Goal: Task Accomplishment & Management: Manage account settings

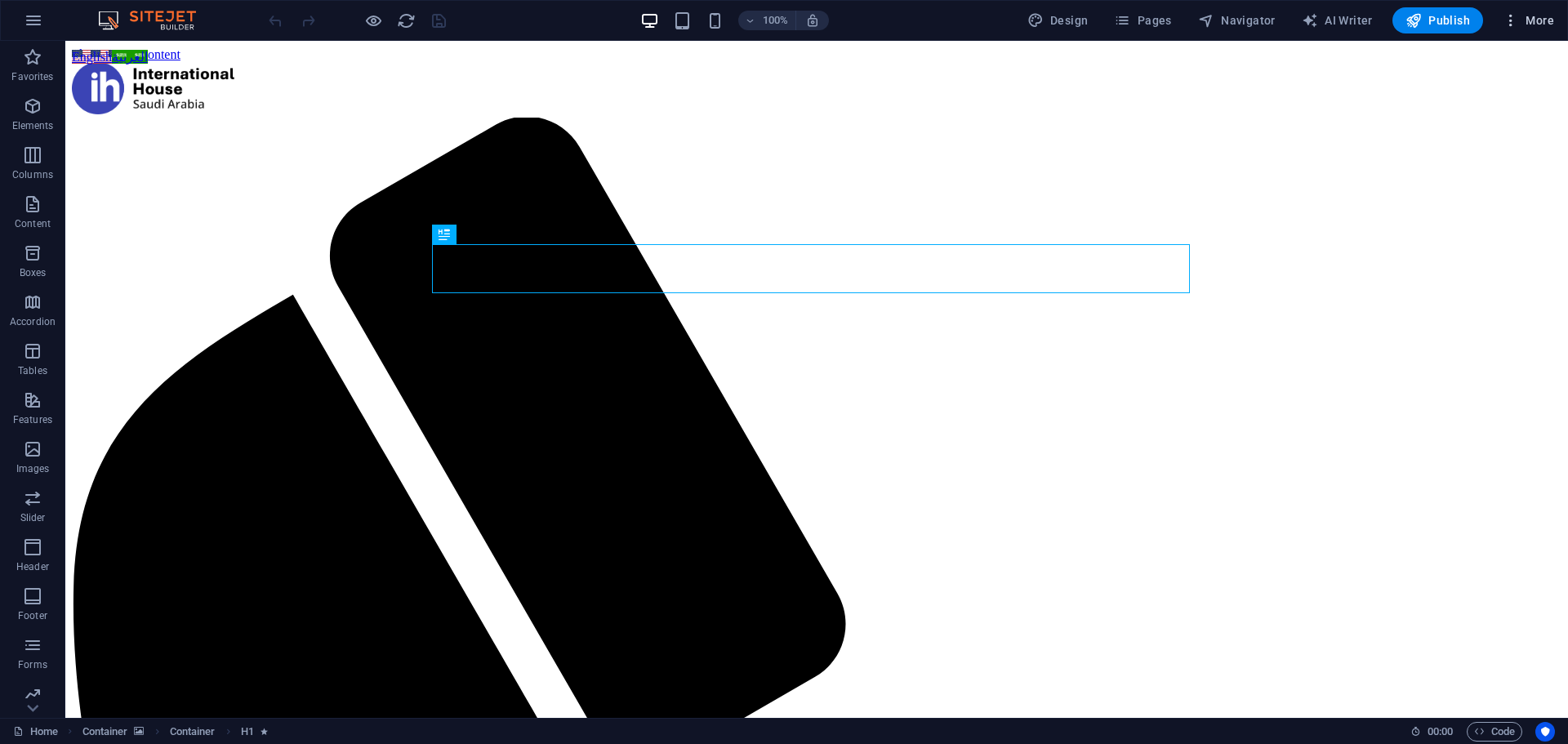
click at [1527, 17] on span "More" at bounding box center [1529, 20] width 51 height 17
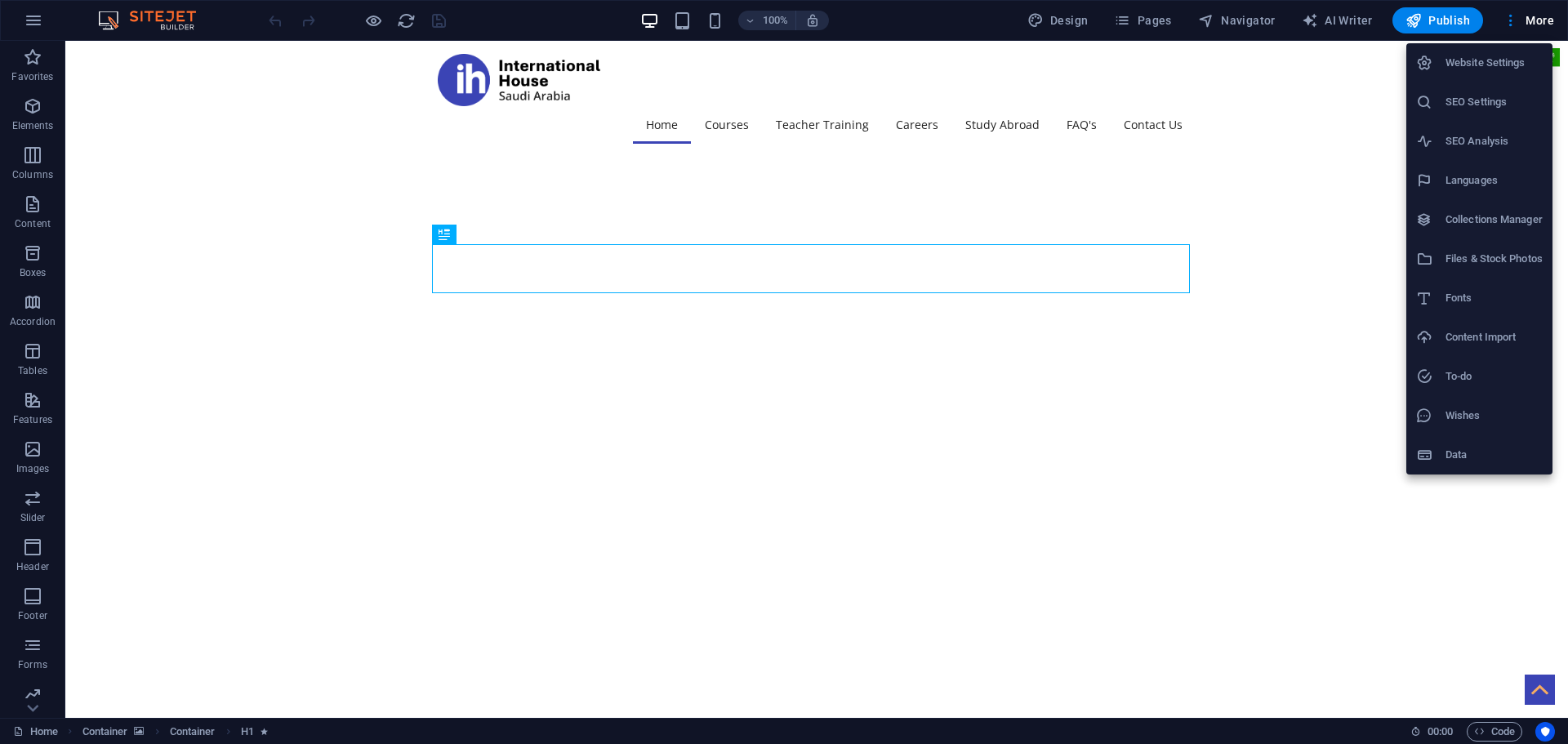
click at [1467, 60] on h6 "Website Settings" at bounding box center [1493, 63] width 97 height 20
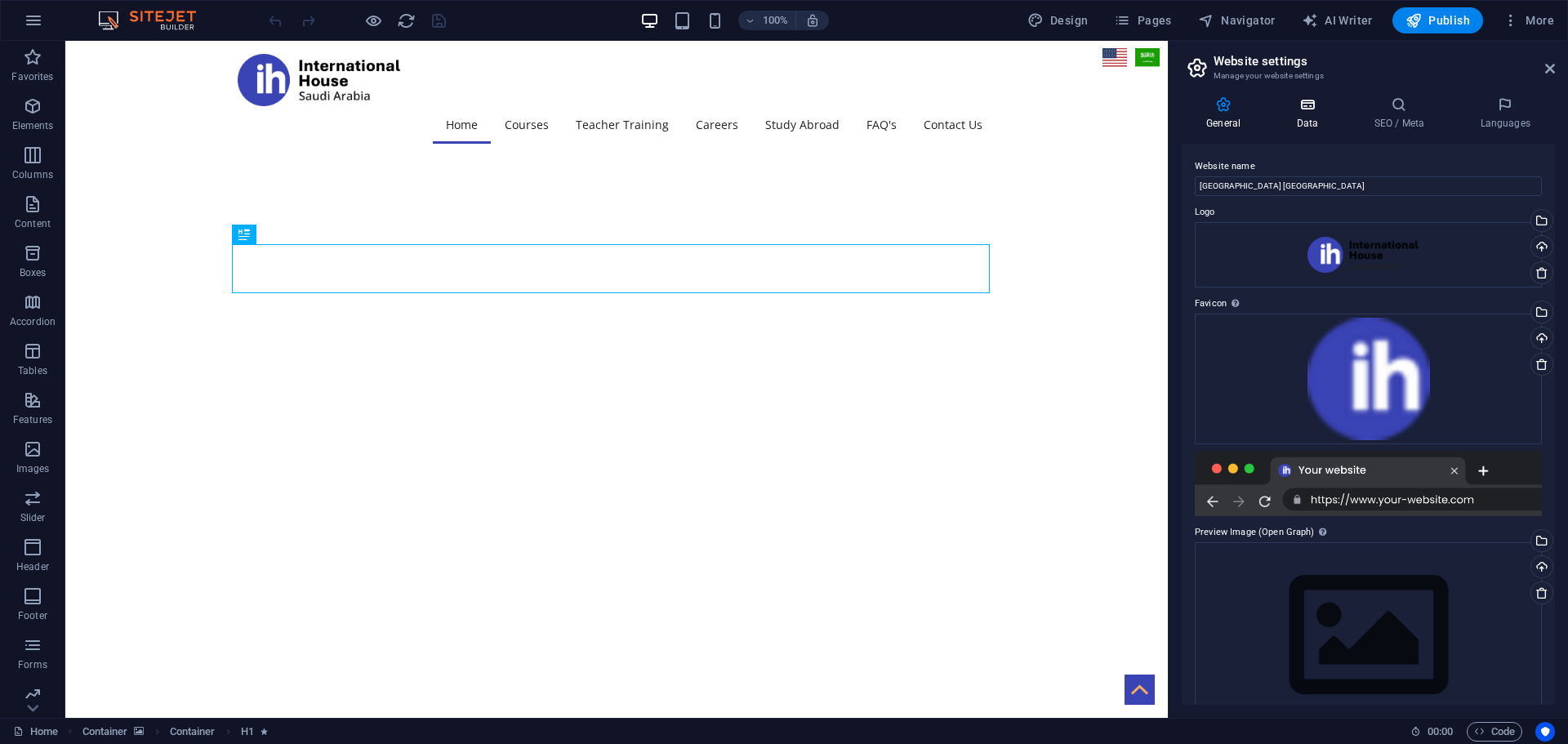
click at [1305, 103] on icon at bounding box center [1307, 104] width 71 height 17
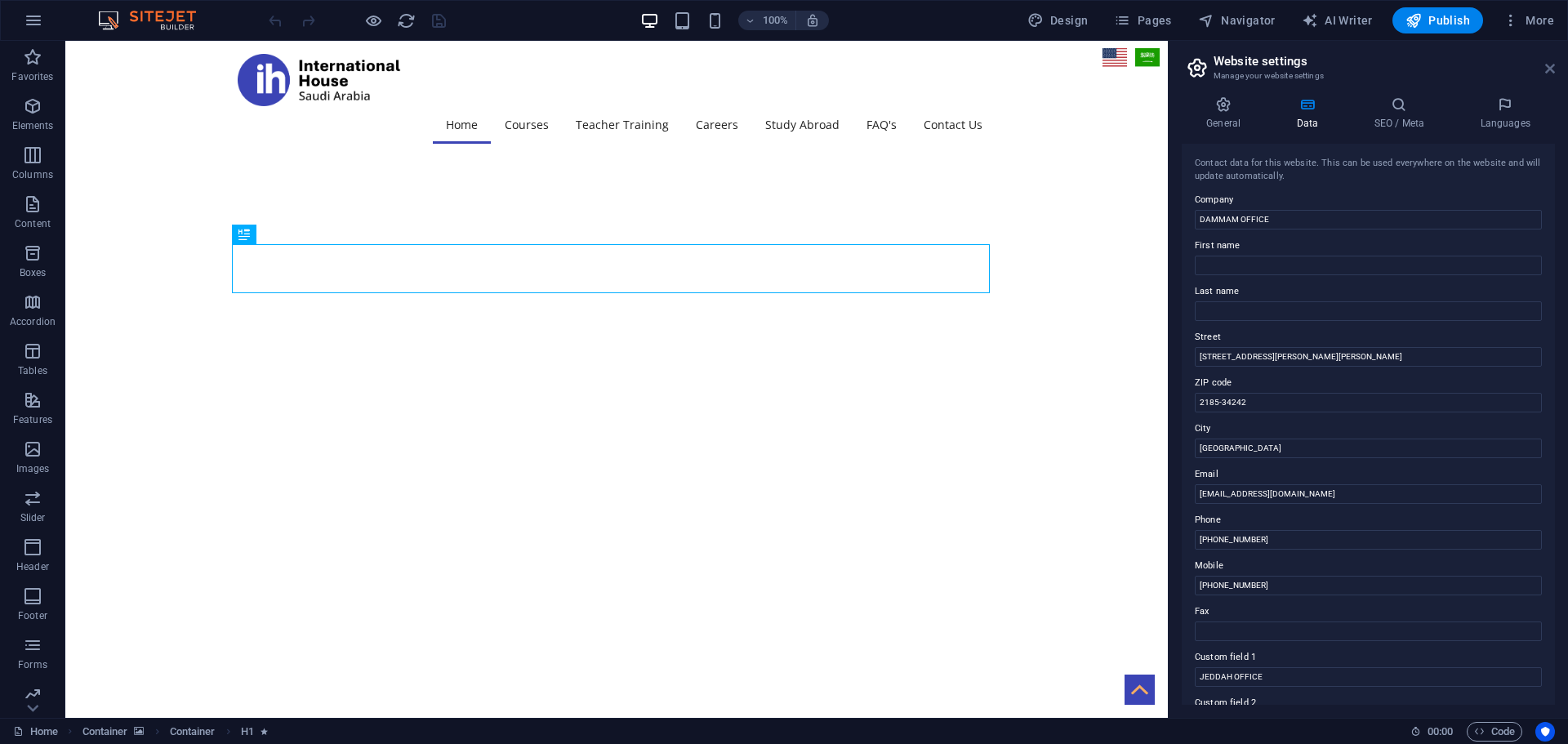
click at [1547, 66] on icon at bounding box center [1550, 68] width 10 height 13
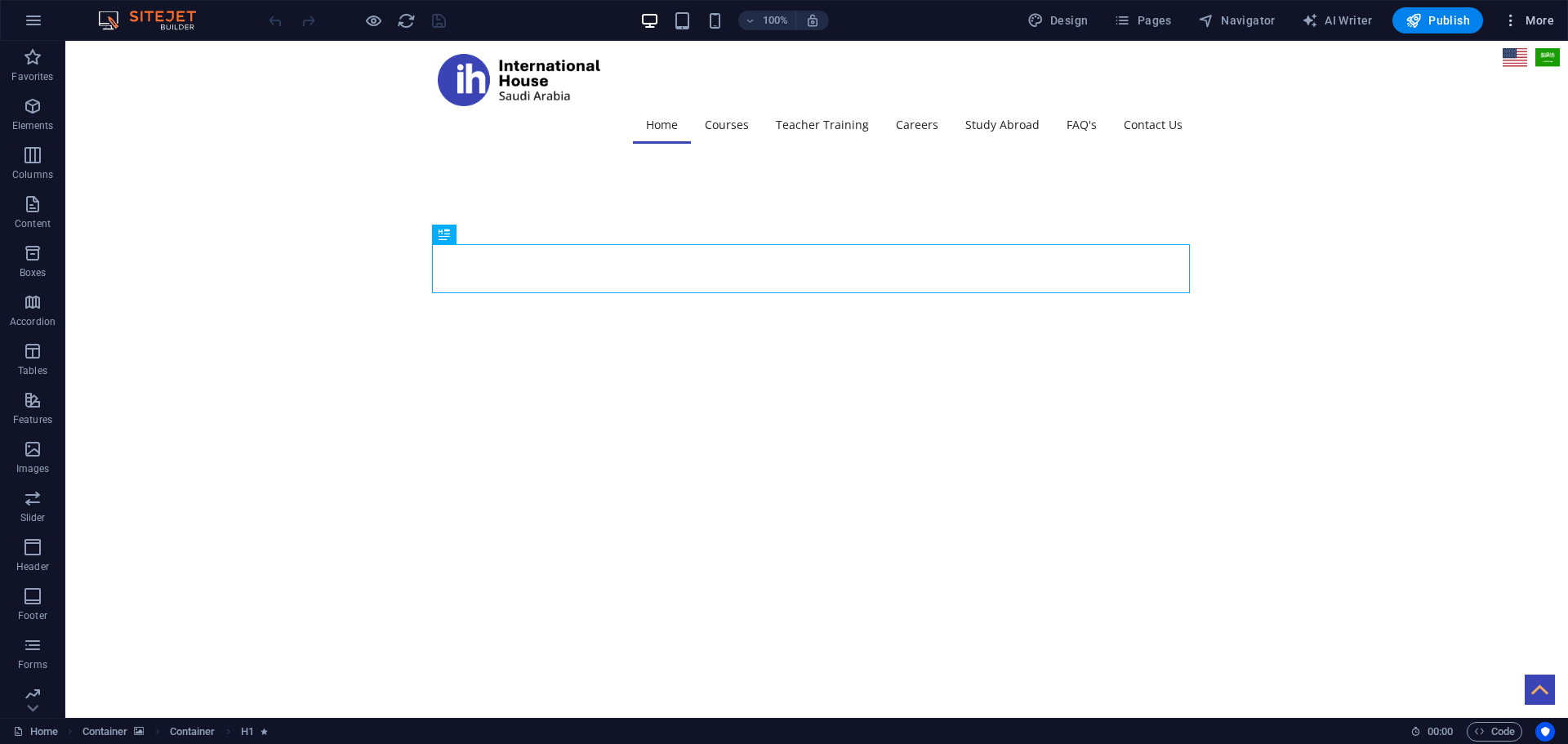
click at [1538, 15] on span "More" at bounding box center [1529, 20] width 51 height 17
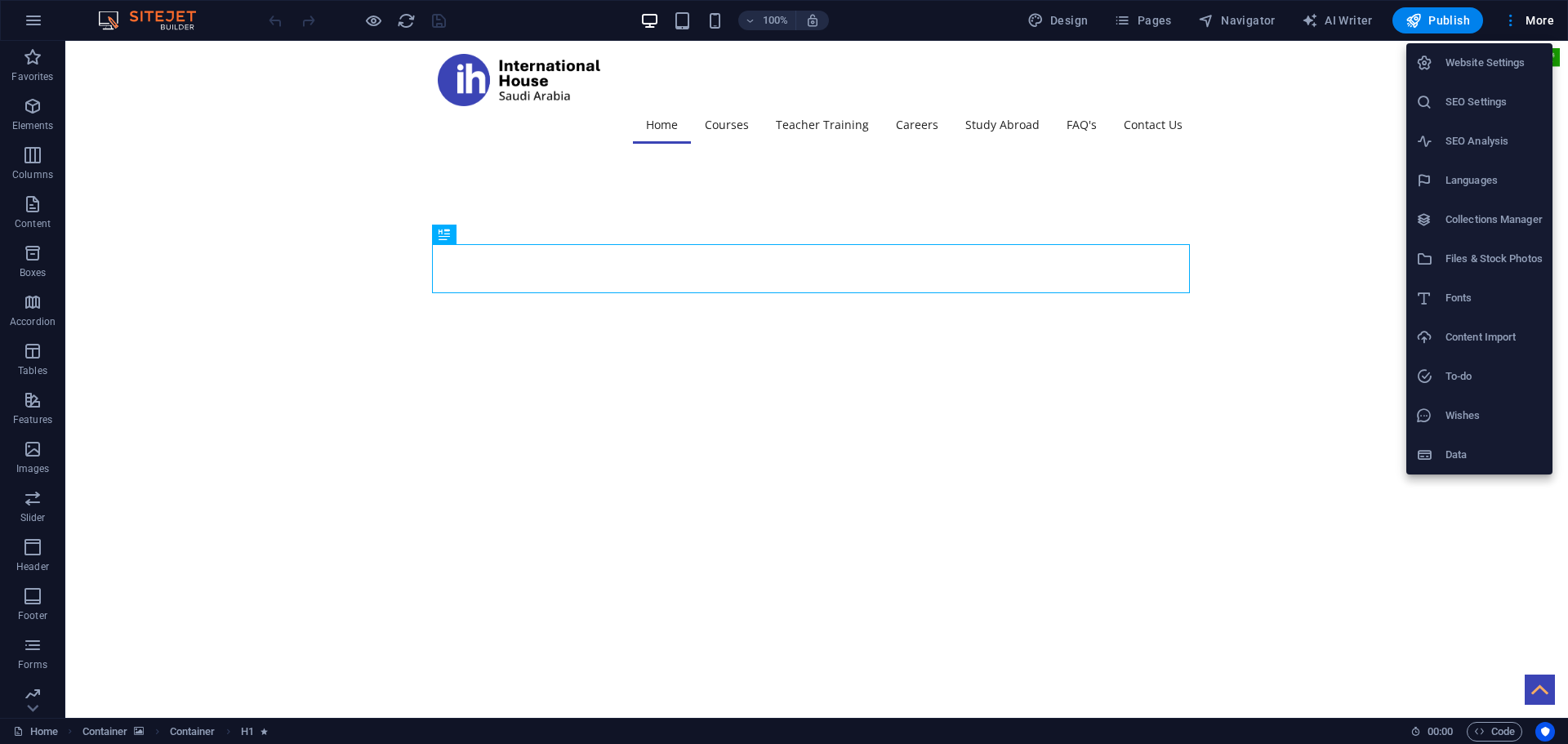
click at [22, 18] on div at bounding box center [784, 372] width 1568 height 744
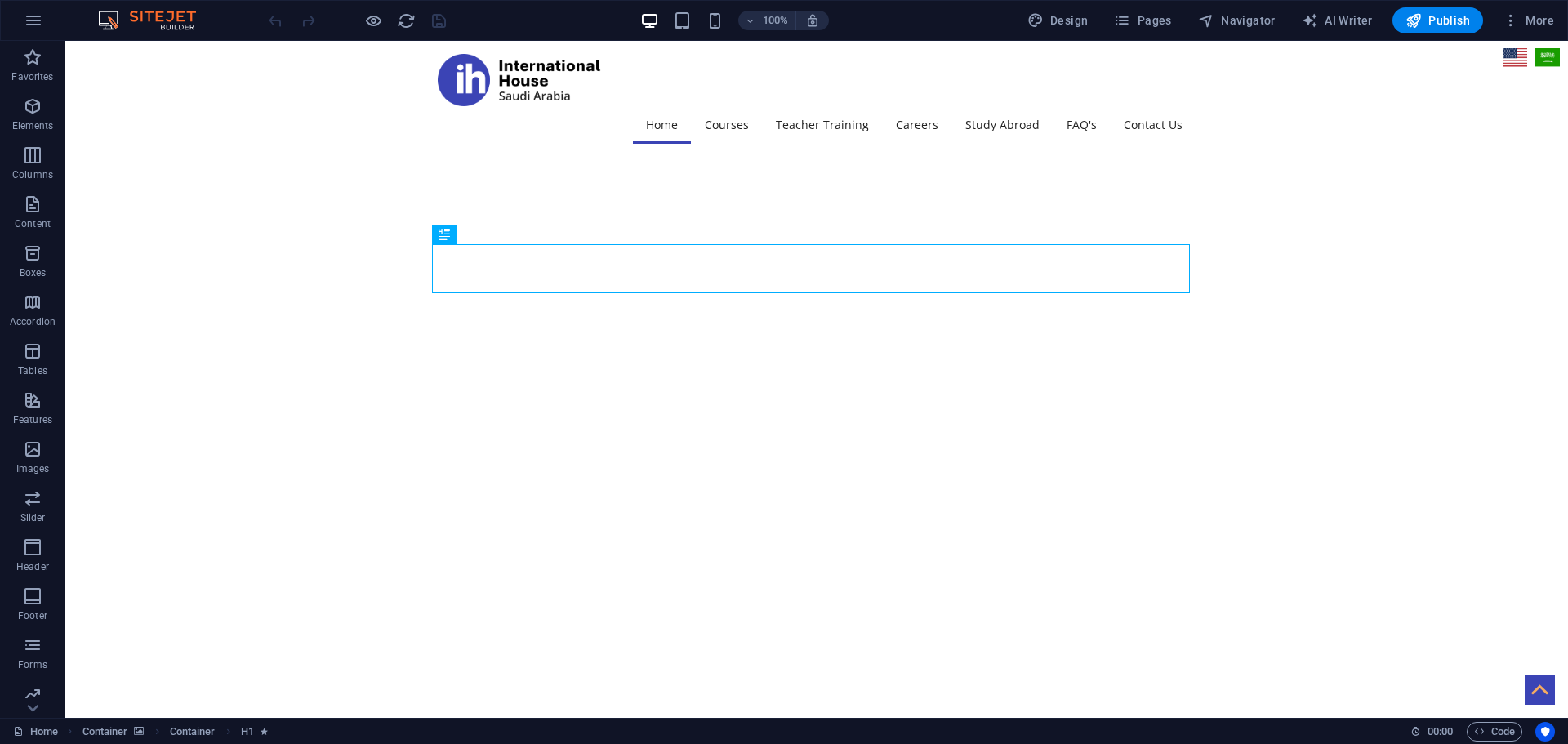
click at [28, 19] on icon "button" at bounding box center [33, 21] width 20 height 20
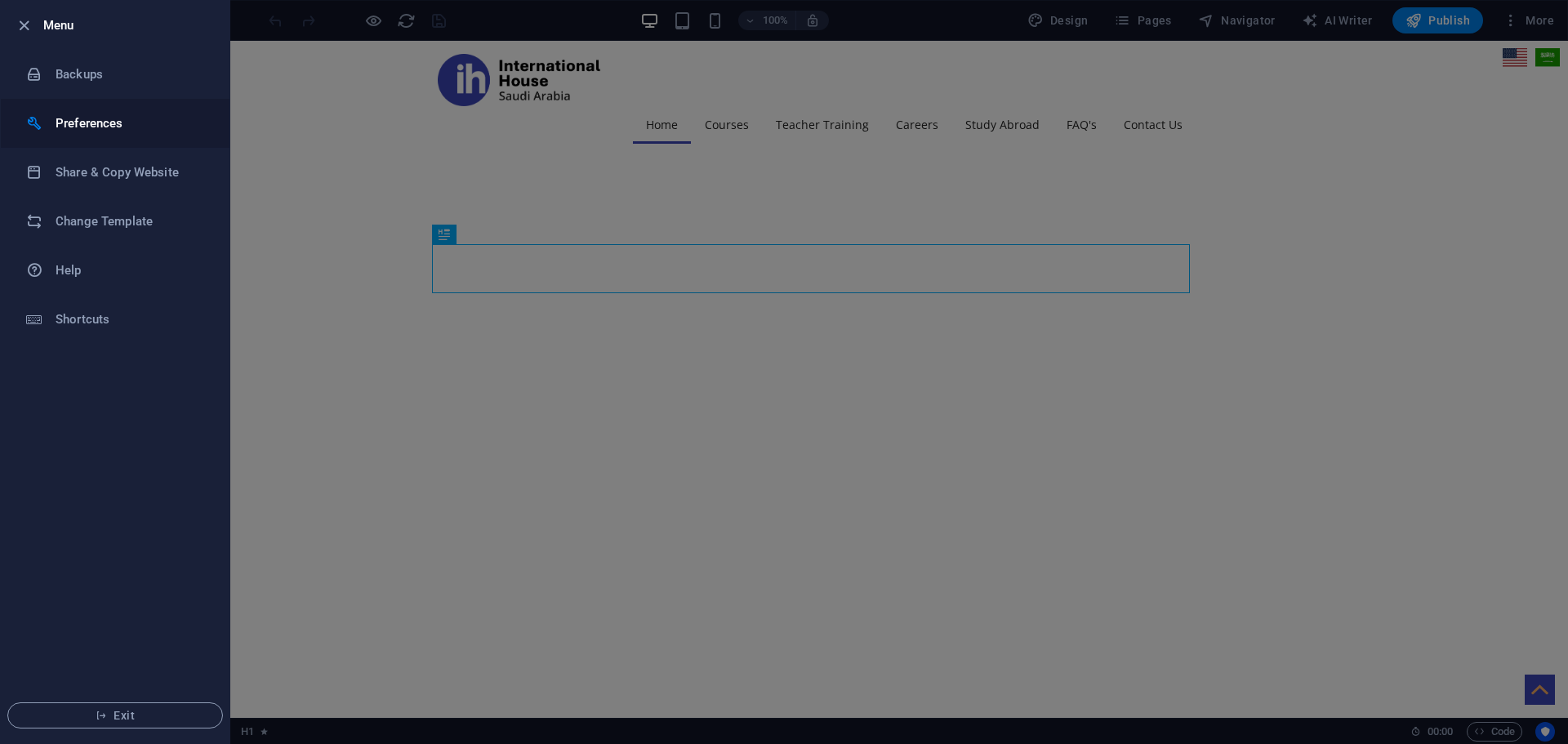
click at [98, 130] on h6 "Preferences" at bounding box center [131, 124] width 151 height 20
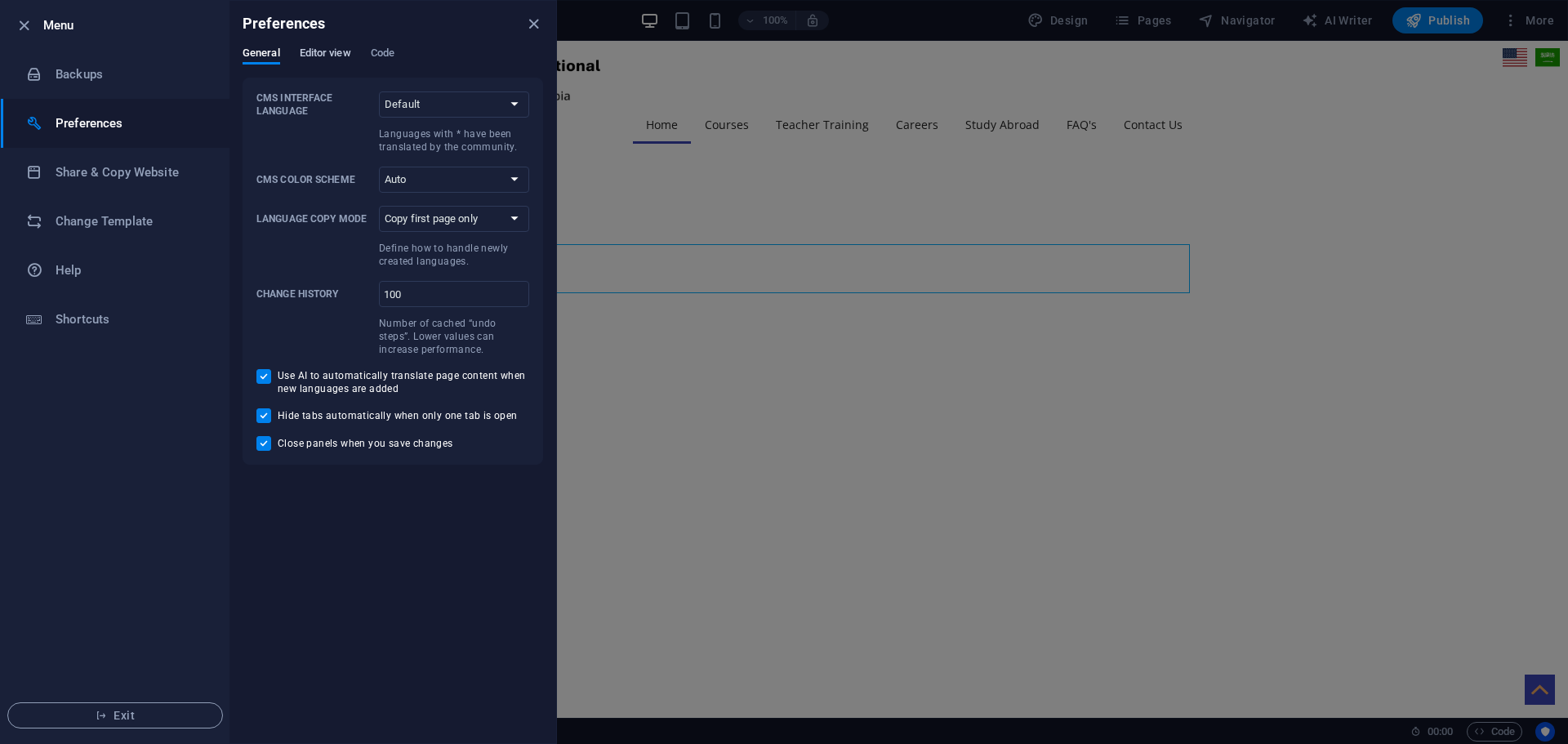
click at [339, 57] on span "Editor view" at bounding box center [325, 54] width 51 height 23
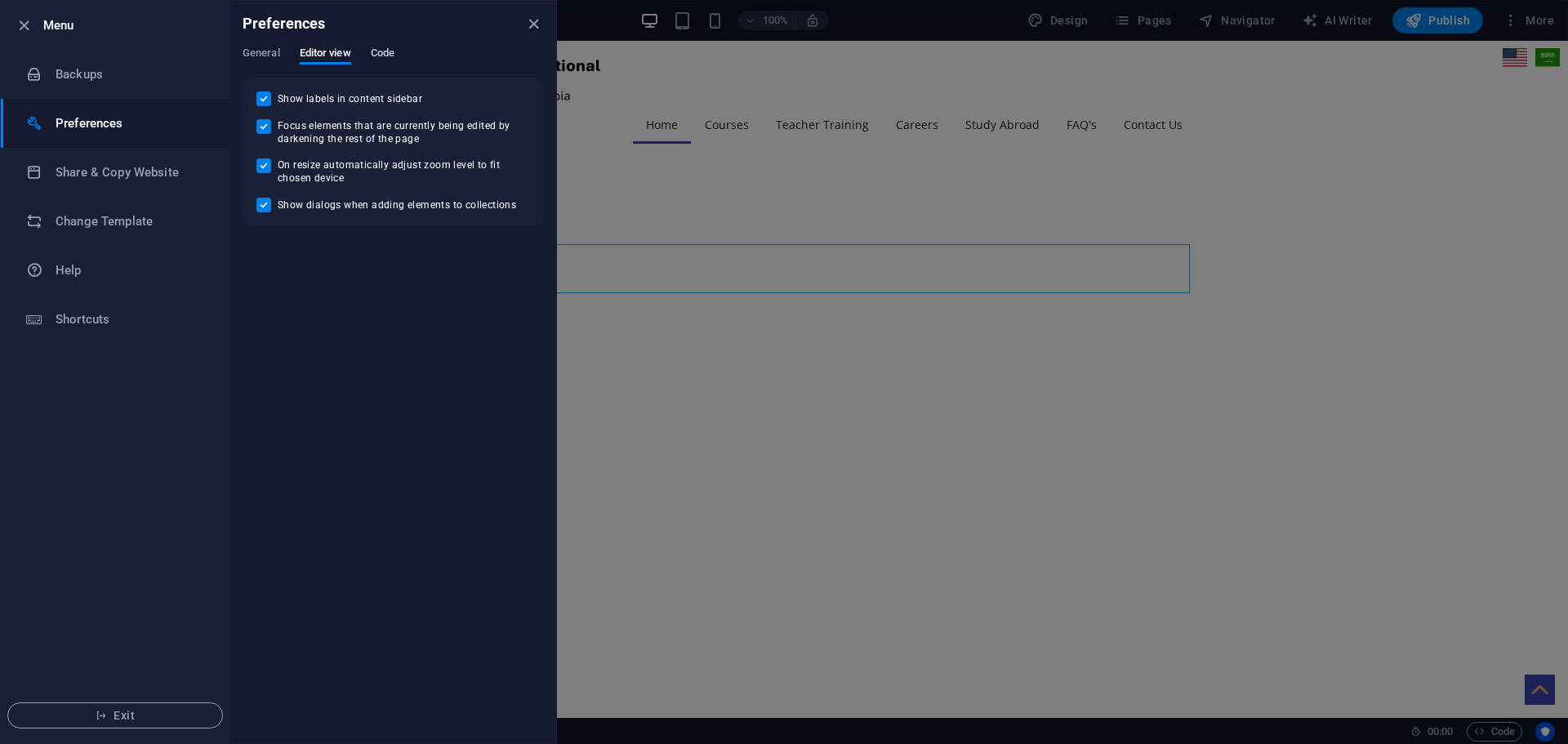
click at [374, 51] on span "Code" at bounding box center [383, 54] width 24 height 23
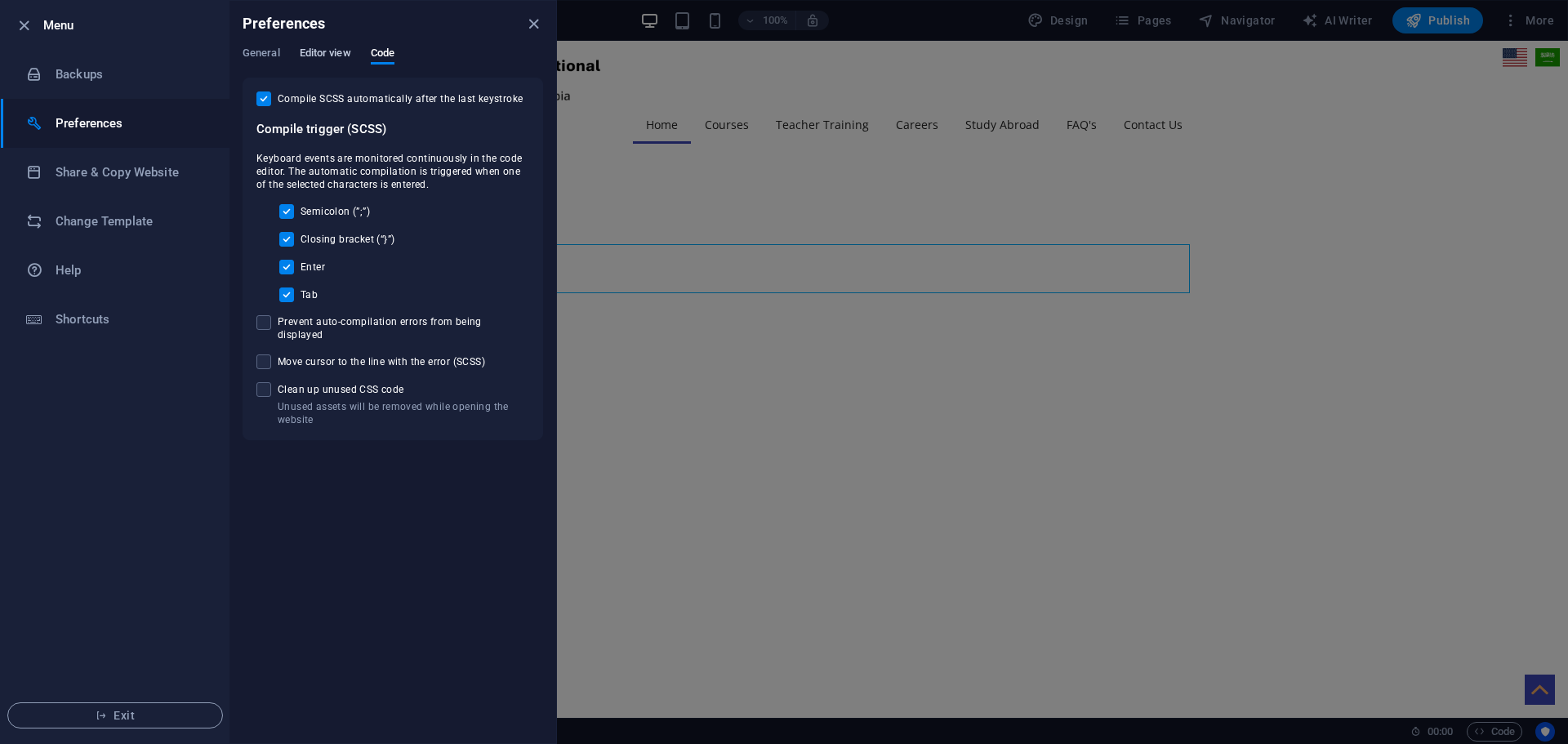
click at [339, 54] on span "Editor view" at bounding box center [325, 54] width 51 height 23
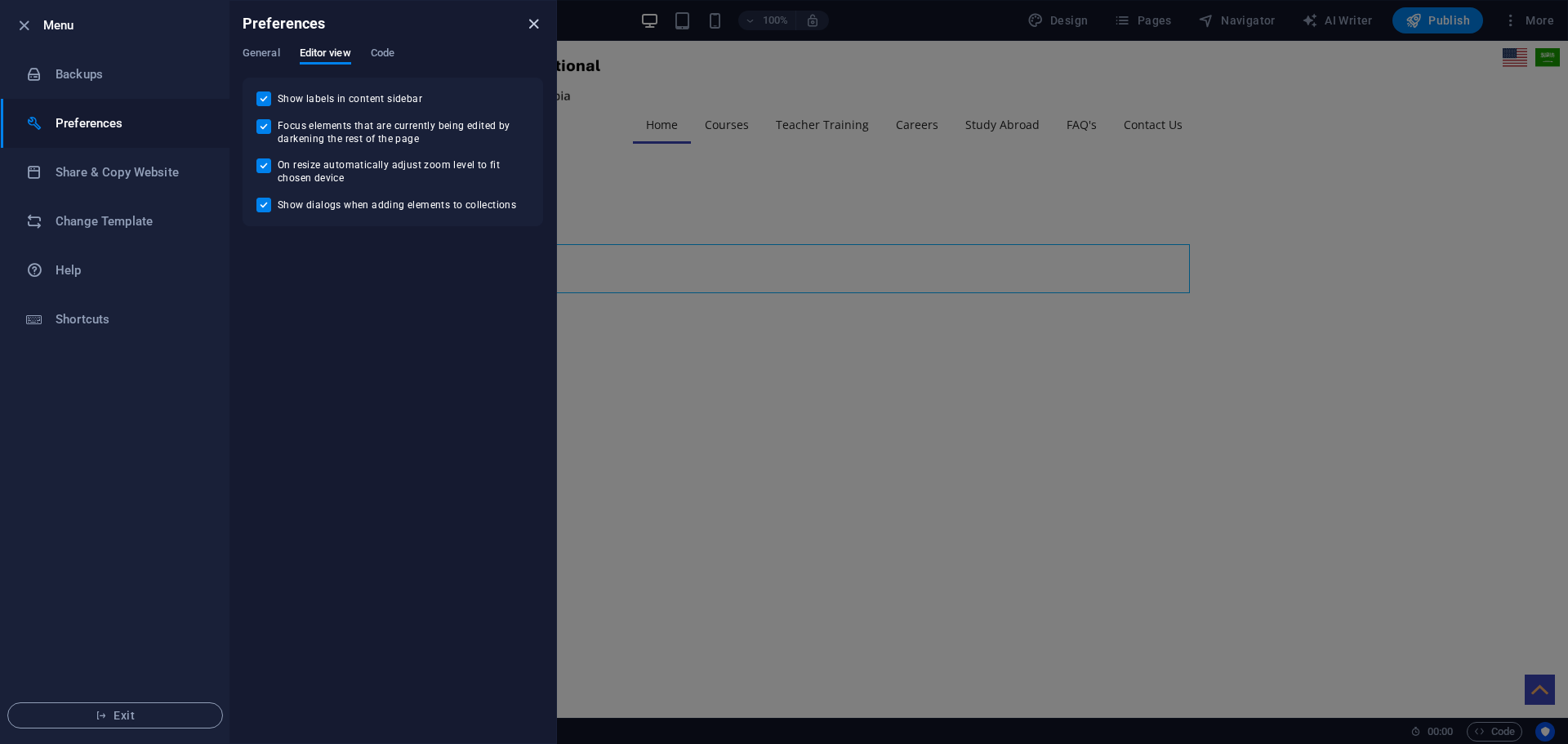
click at [529, 25] on icon "close" at bounding box center [533, 24] width 19 height 19
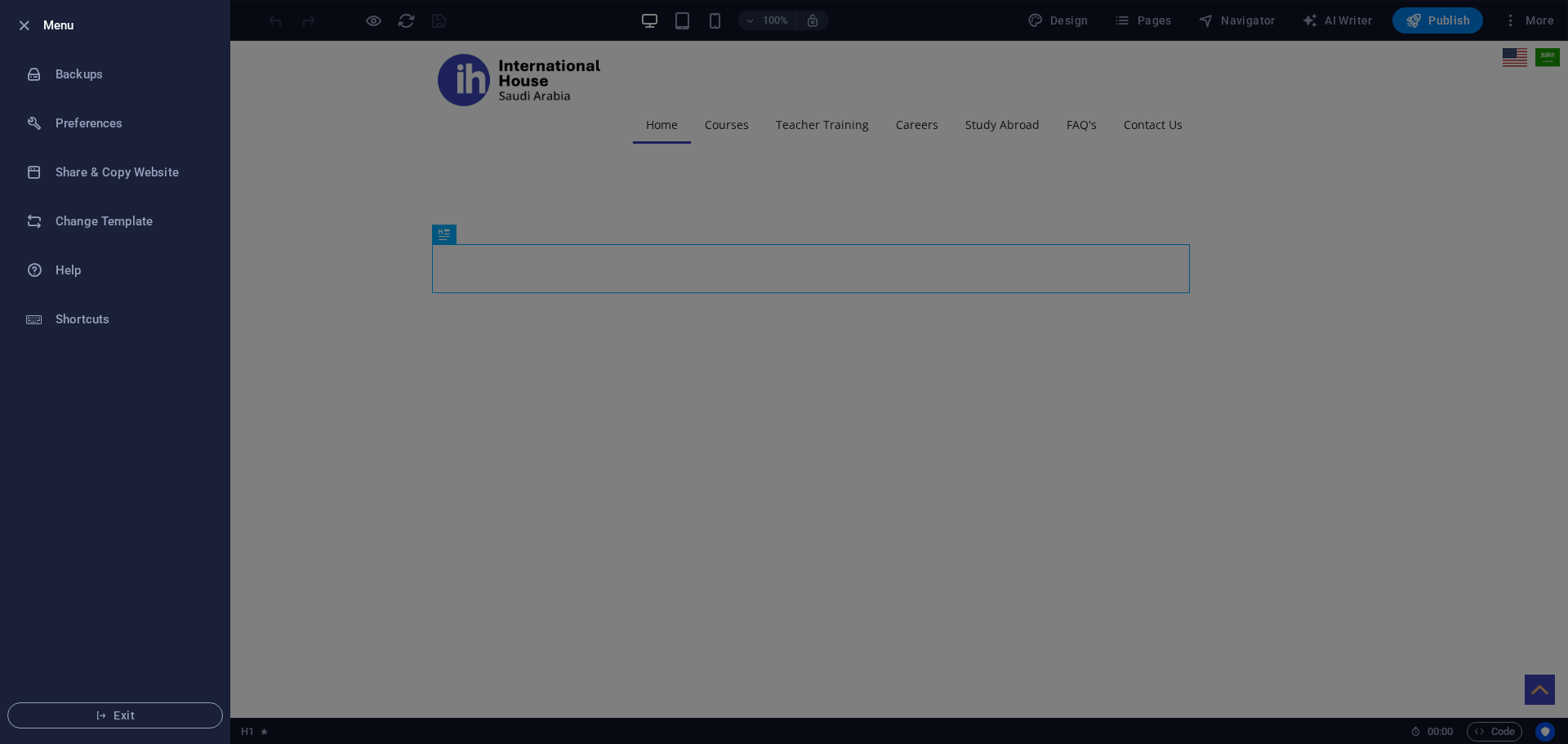
click at [1542, 17] on div at bounding box center [784, 372] width 1568 height 744
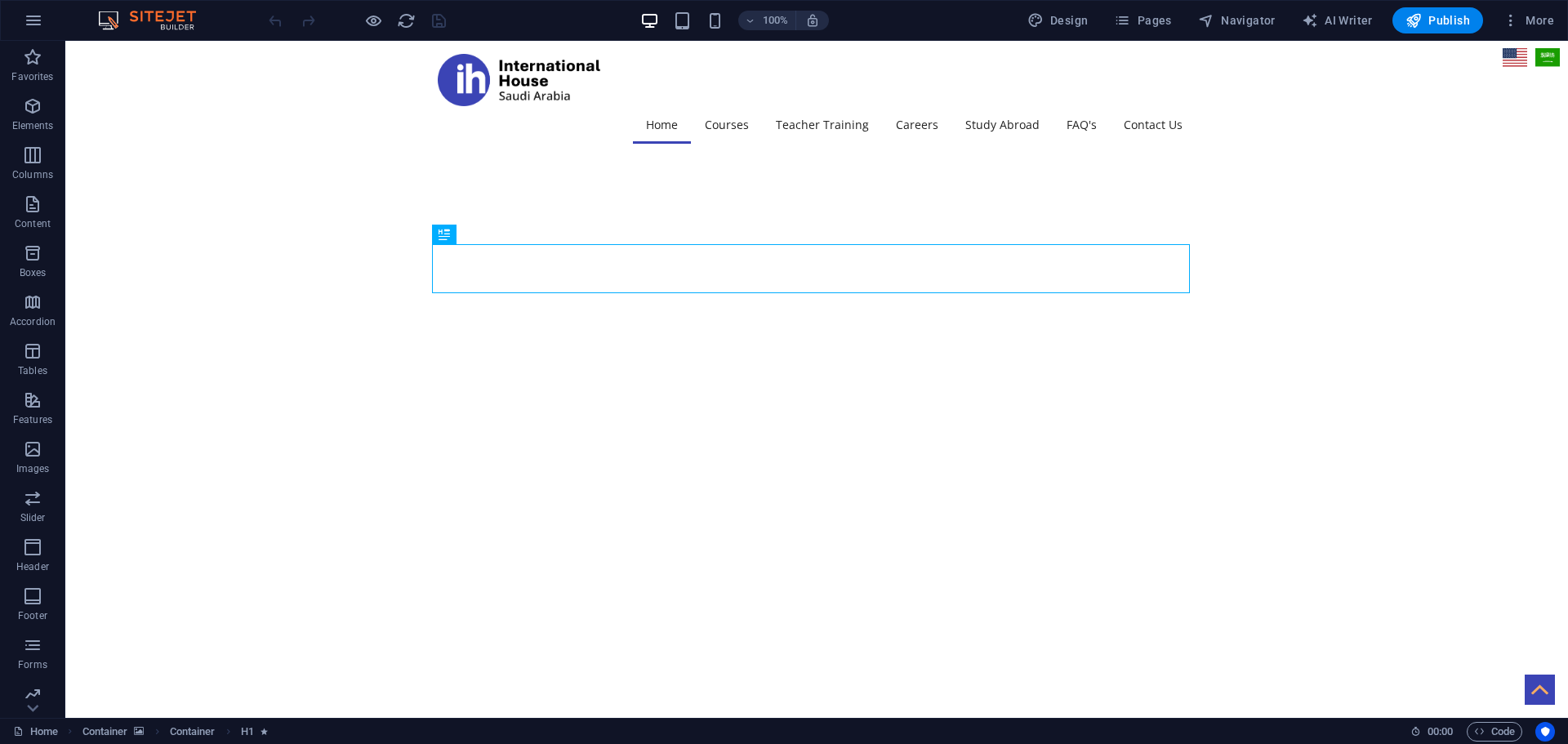
click at [1542, 17] on span "More" at bounding box center [1529, 20] width 51 height 17
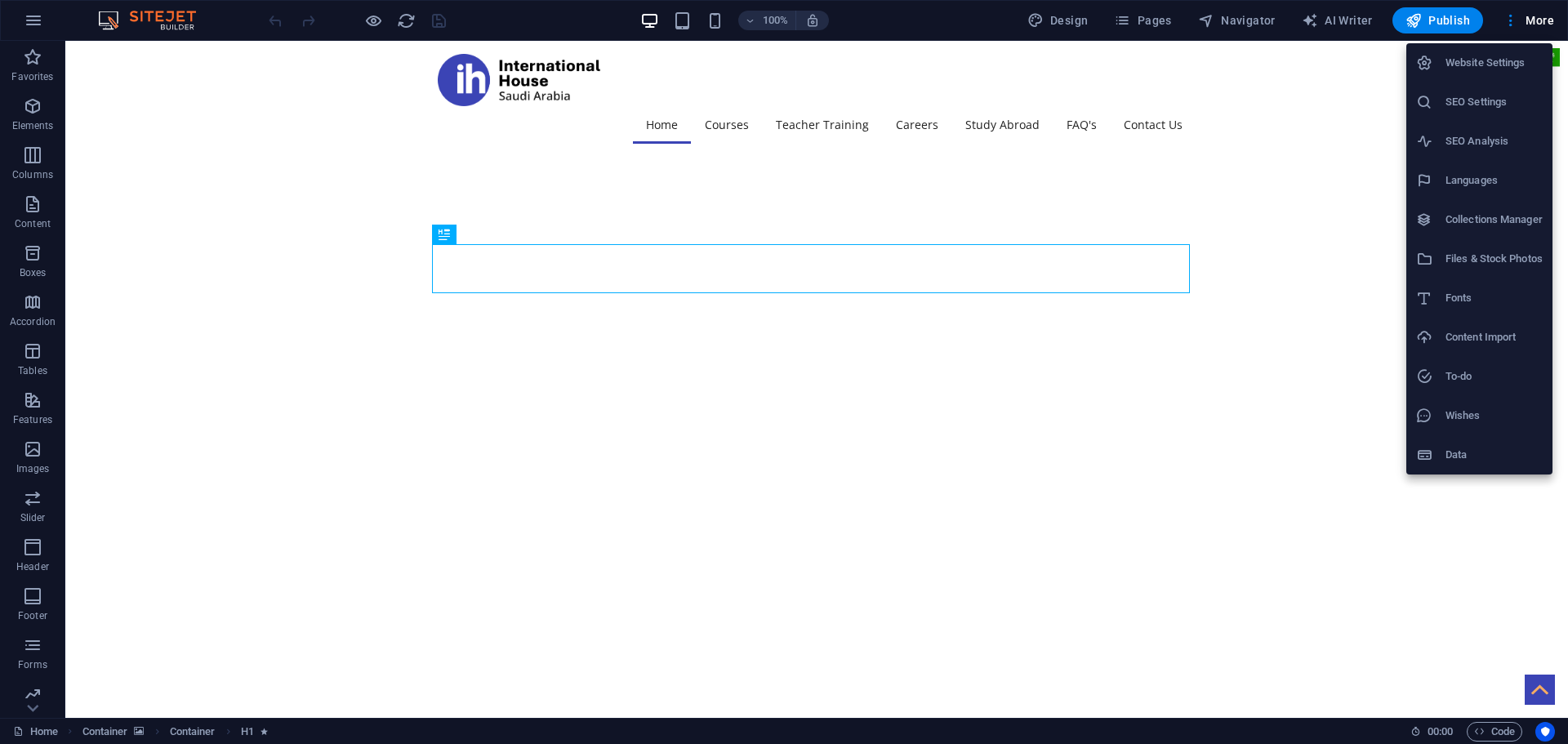
click at [1131, 17] on div at bounding box center [784, 372] width 1568 height 744
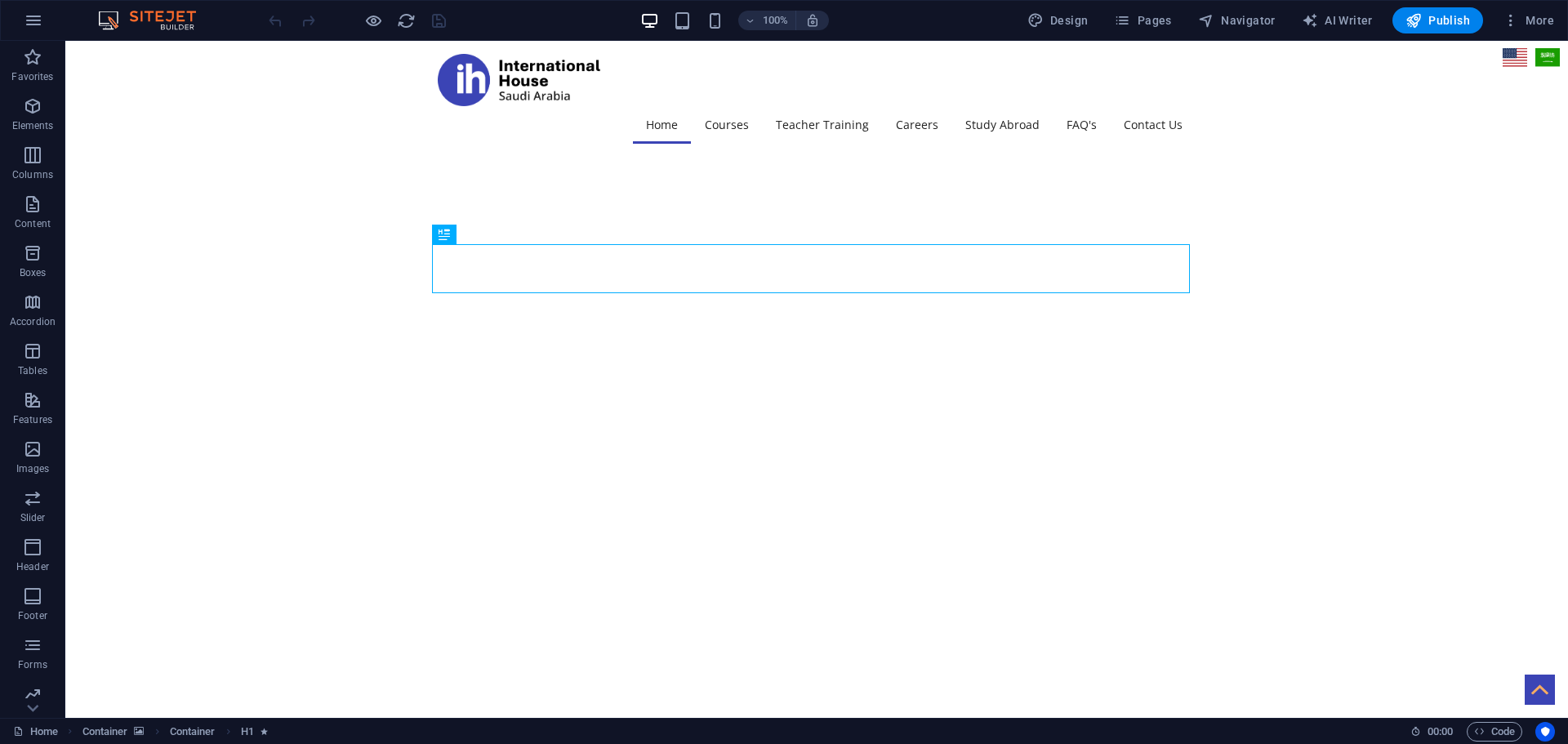
click at [1130, 17] on icon "button" at bounding box center [1122, 20] width 17 height 17
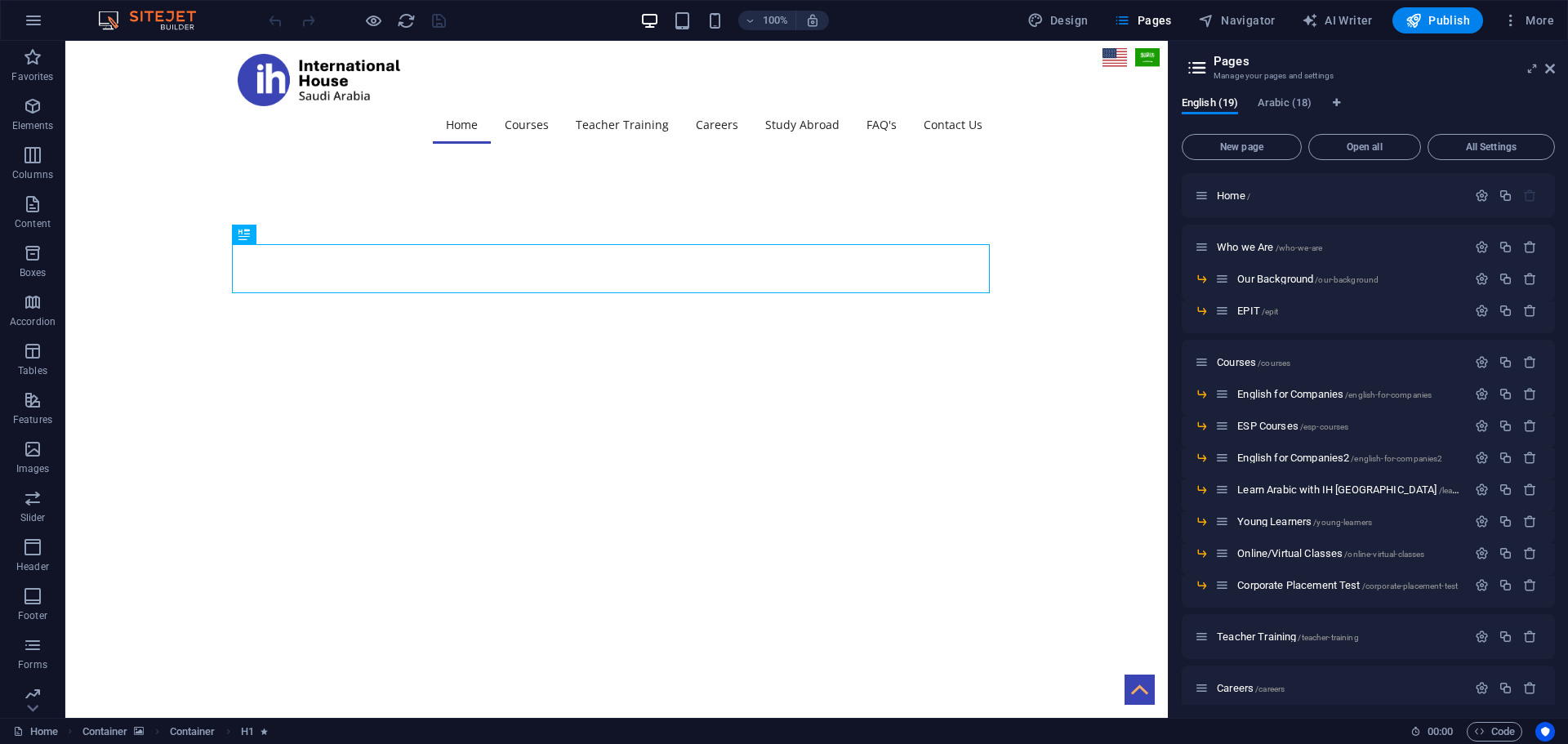
click at [1328, 68] on h2 "Pages" at bounding box center [1385, 61] width 341 height 15
click at [1533, 71] on icon at bounding box center [1533, 68] width 0 height 13
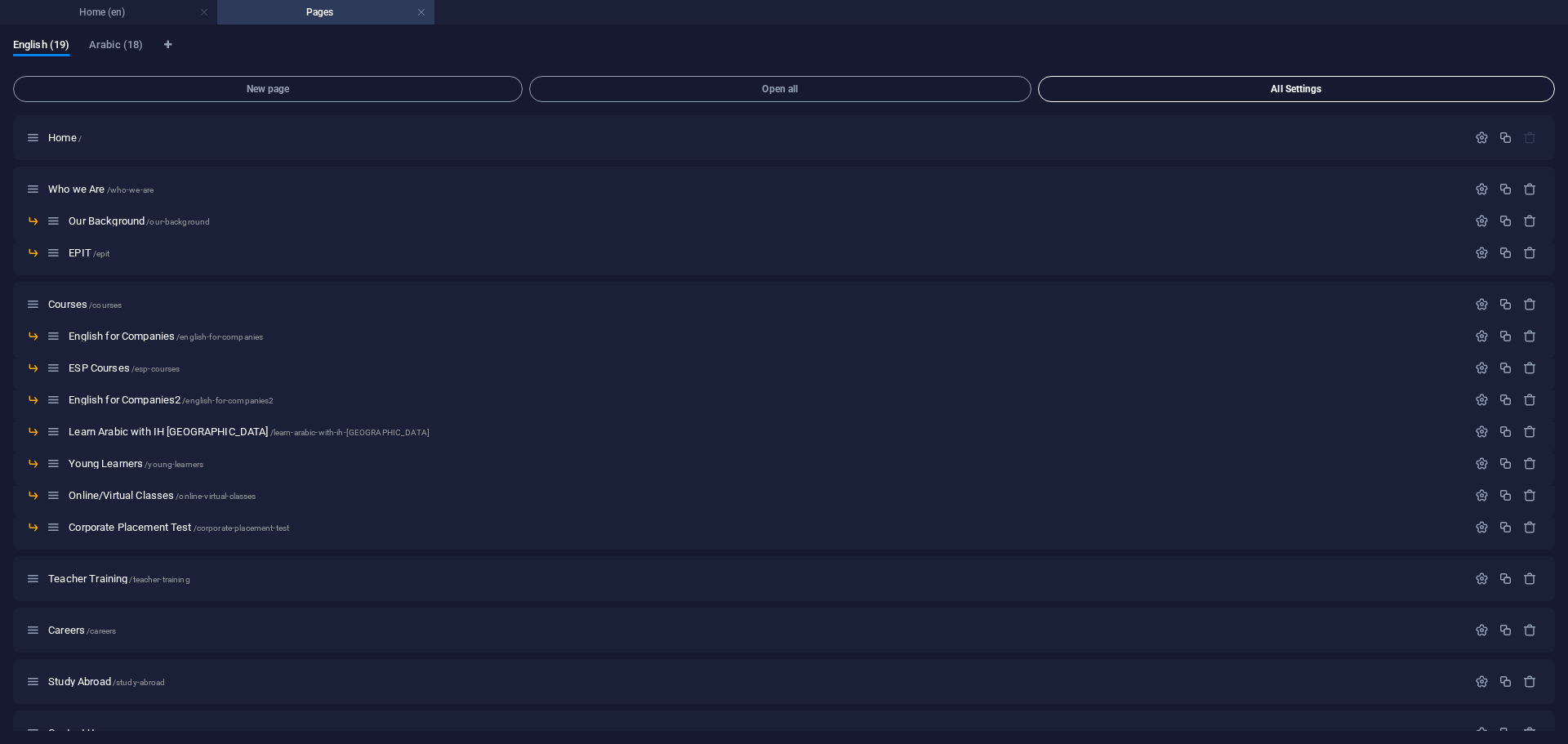
click at [1311, 86] on span "All Settings" at bounding box center [1296, 89] width 502 height 10
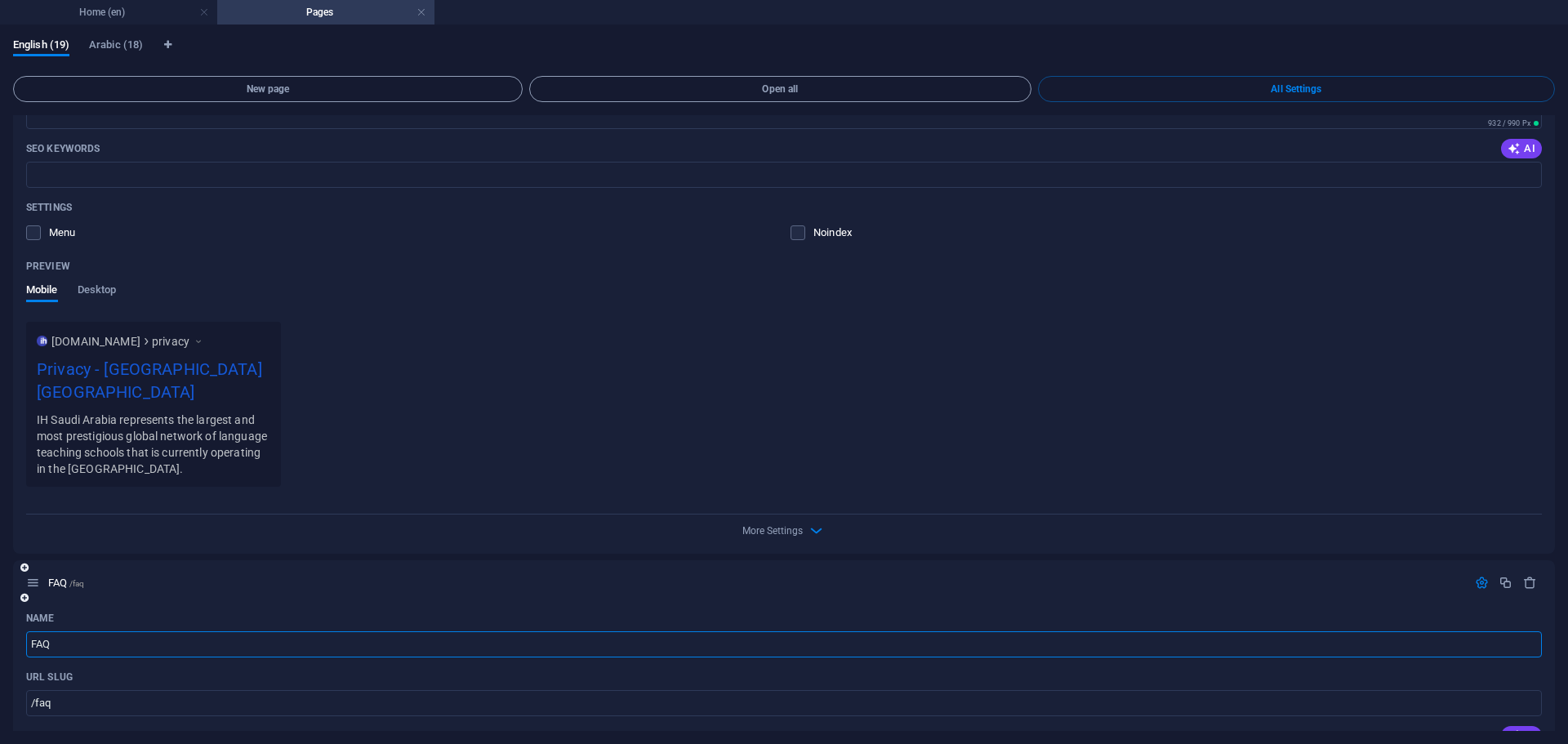
scroll to position [11665, 0]
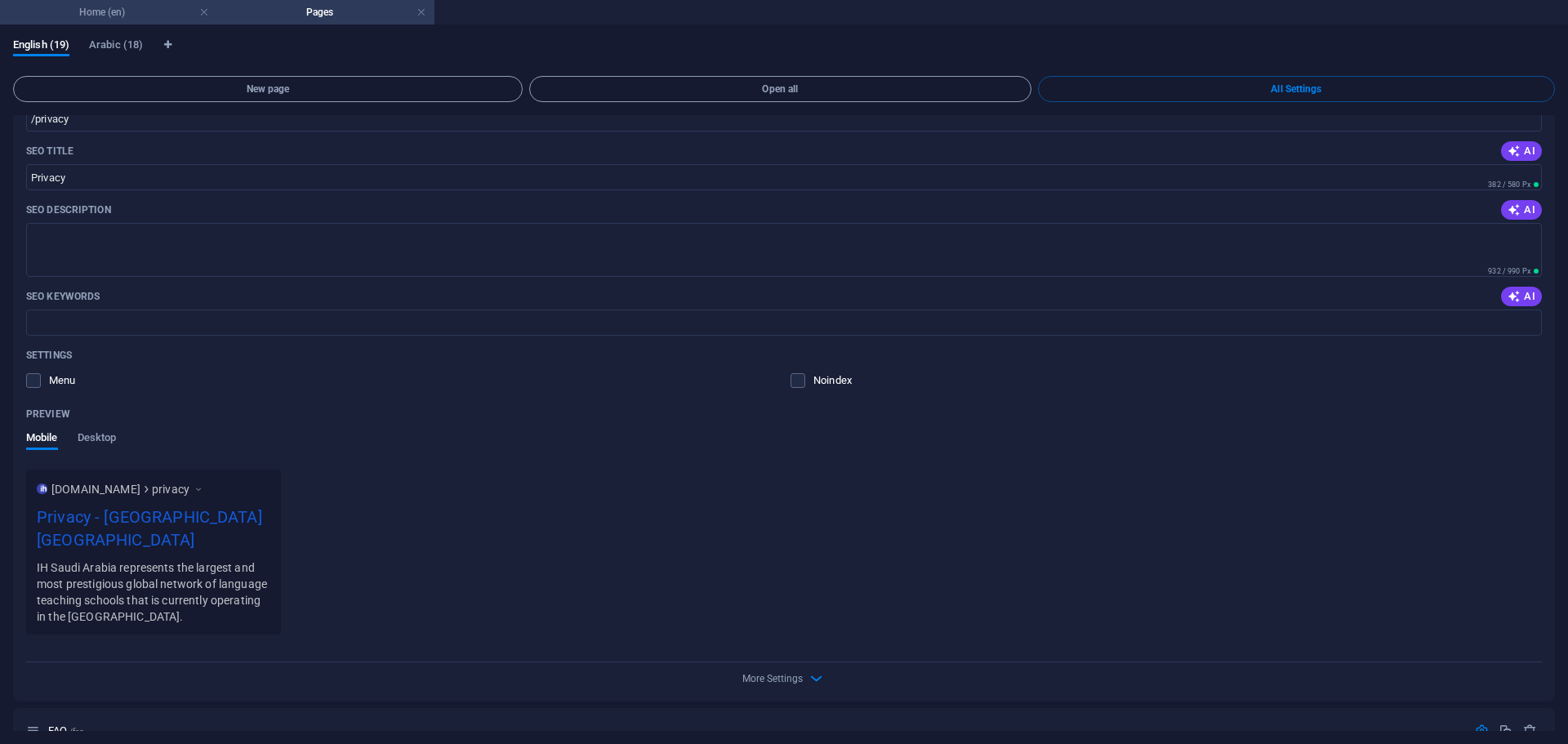
click at [118, 12] on h4 "Home (en)" at bounding box center [108, 12] width 217 height 18
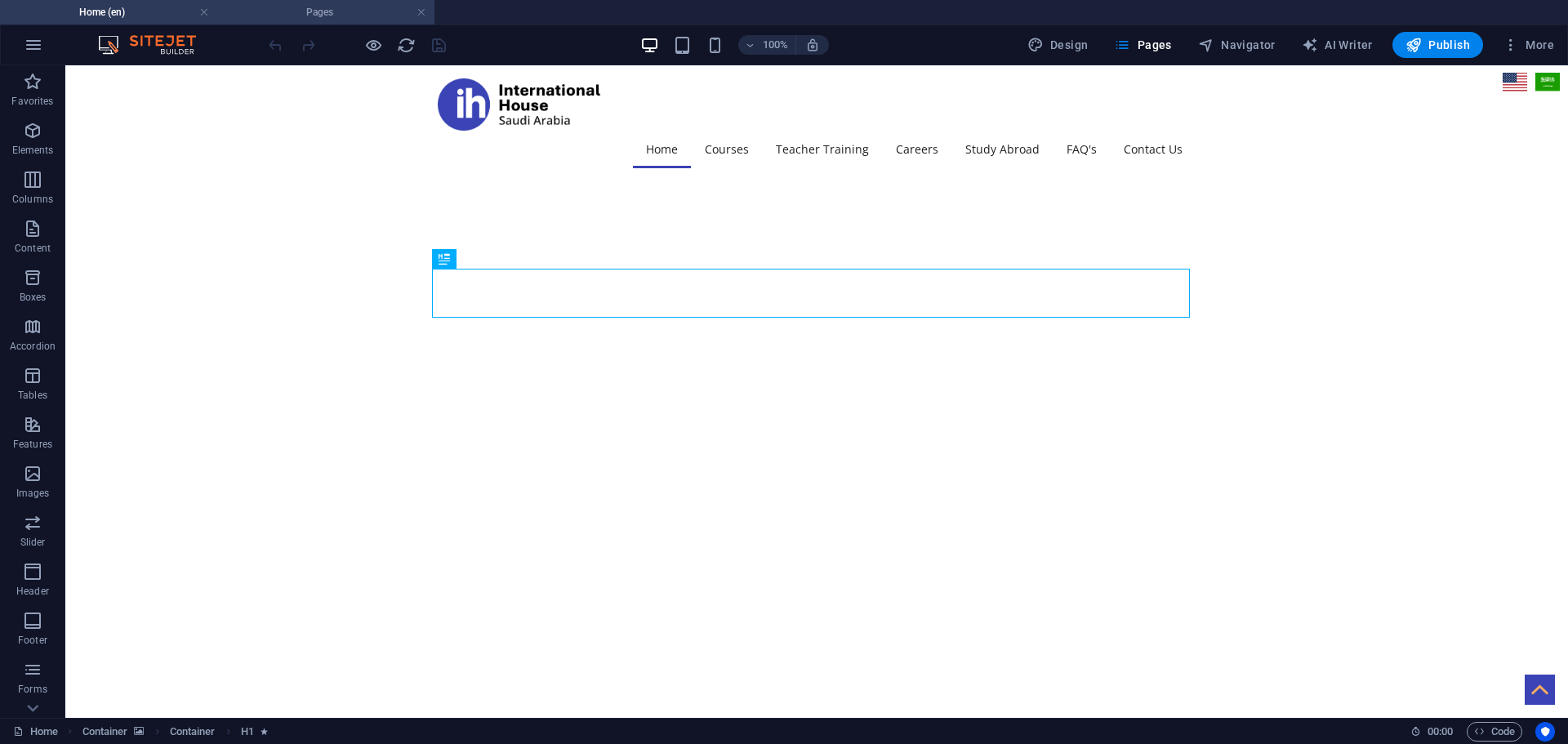
click at [327, 8] on h4 "Pages" at bounding box center [325, 12] width 217 height 18
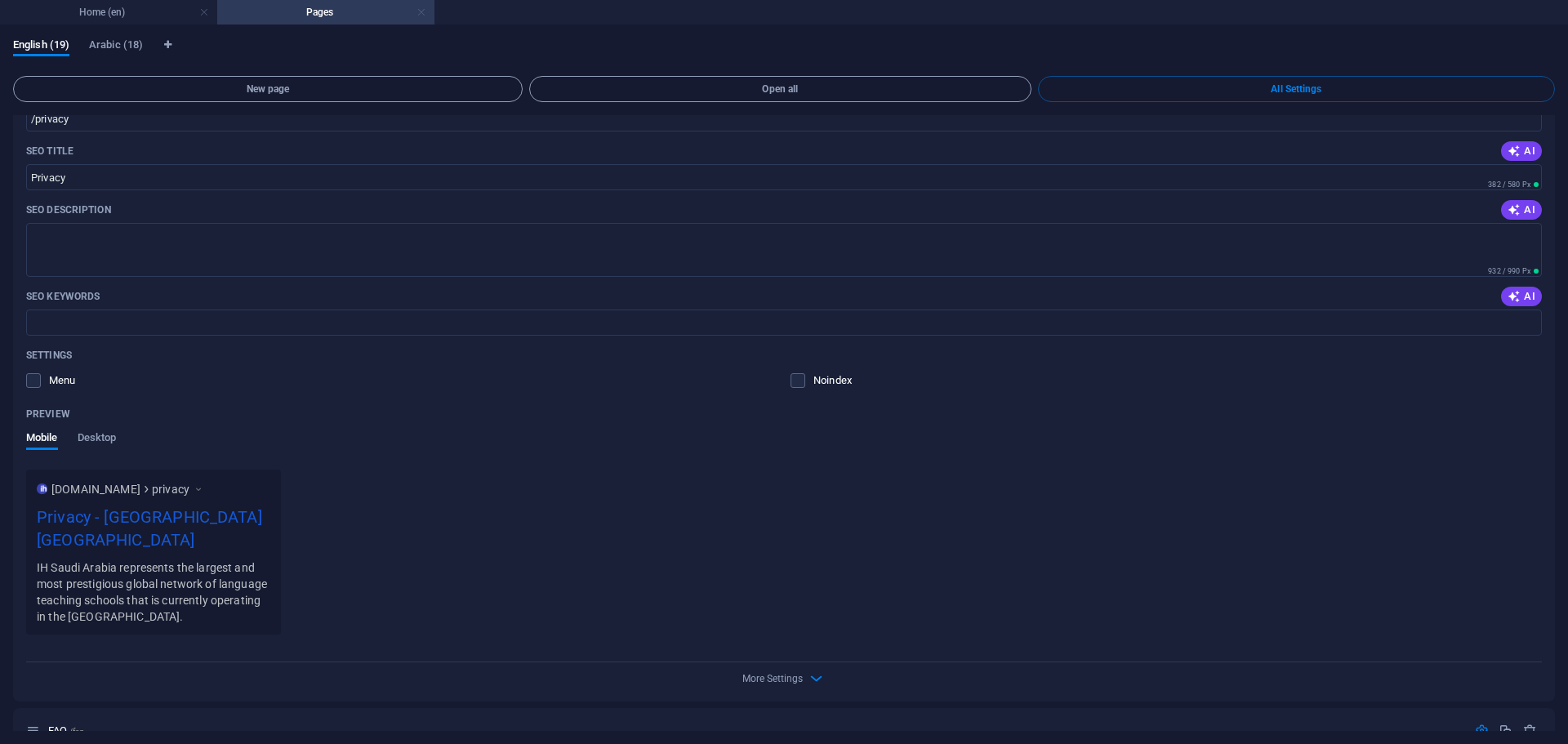
click at [424, 14] on link at bounding box center [422, 13] width 10 height 16
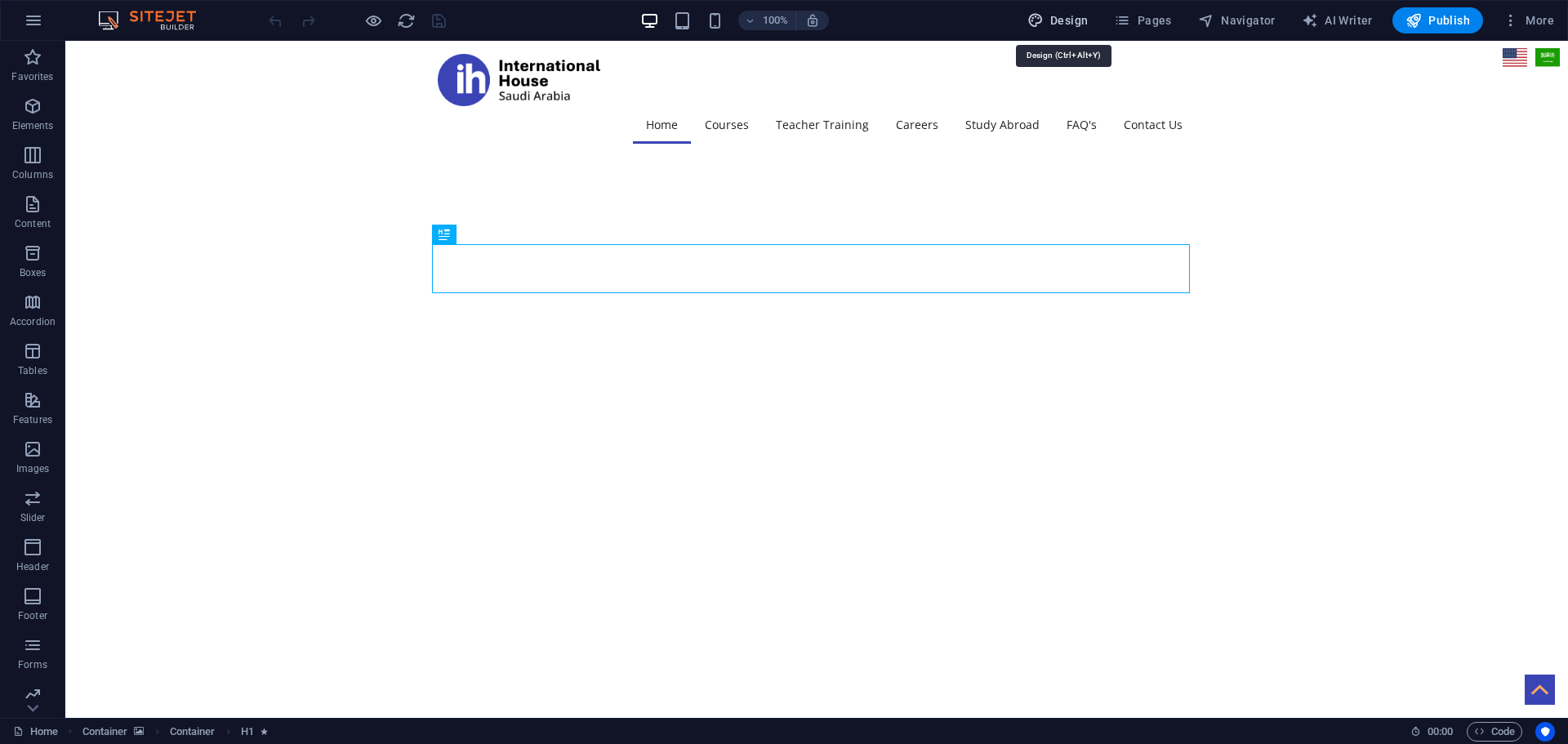
click at [1064, 8] on button "Design" at bounding box center [1058, 20] width 75 height 27
select select "px"
select select "300"
select select "px"
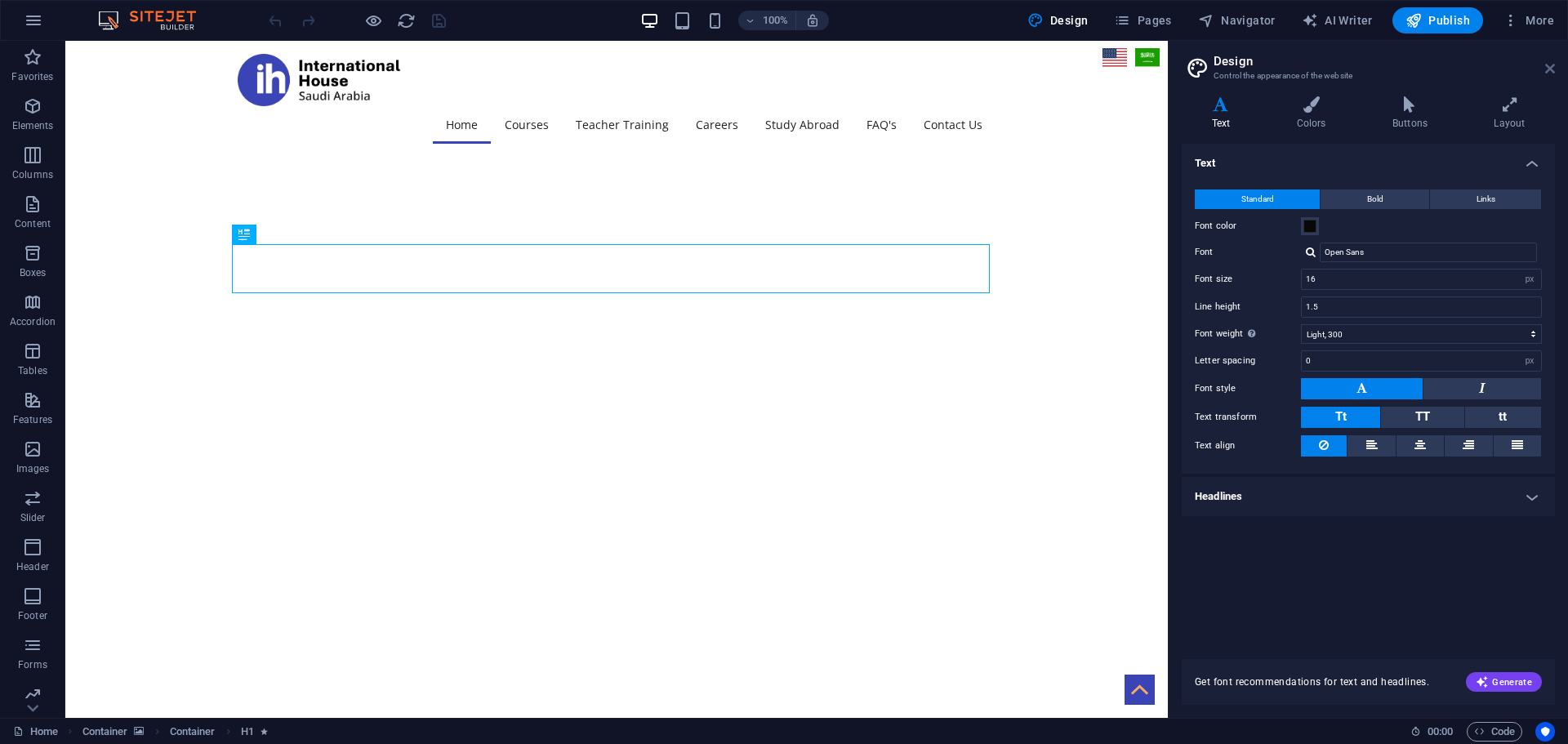
click at [1546, 71] on icon at bounding box center [1550, 68] width 10 height 13
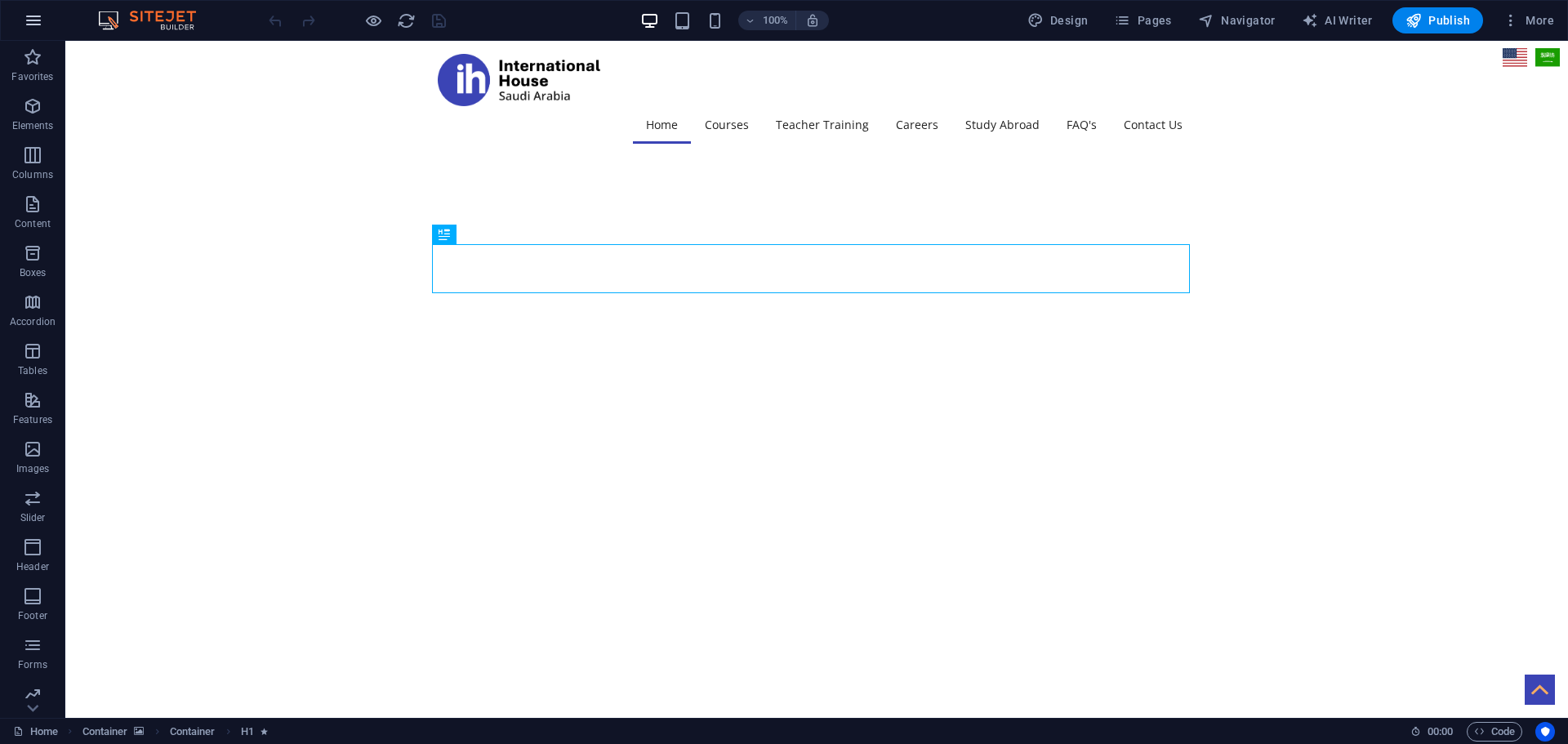
click at [26, 19] on icon "button" at bounding box center [33, 21] width 20 height 20
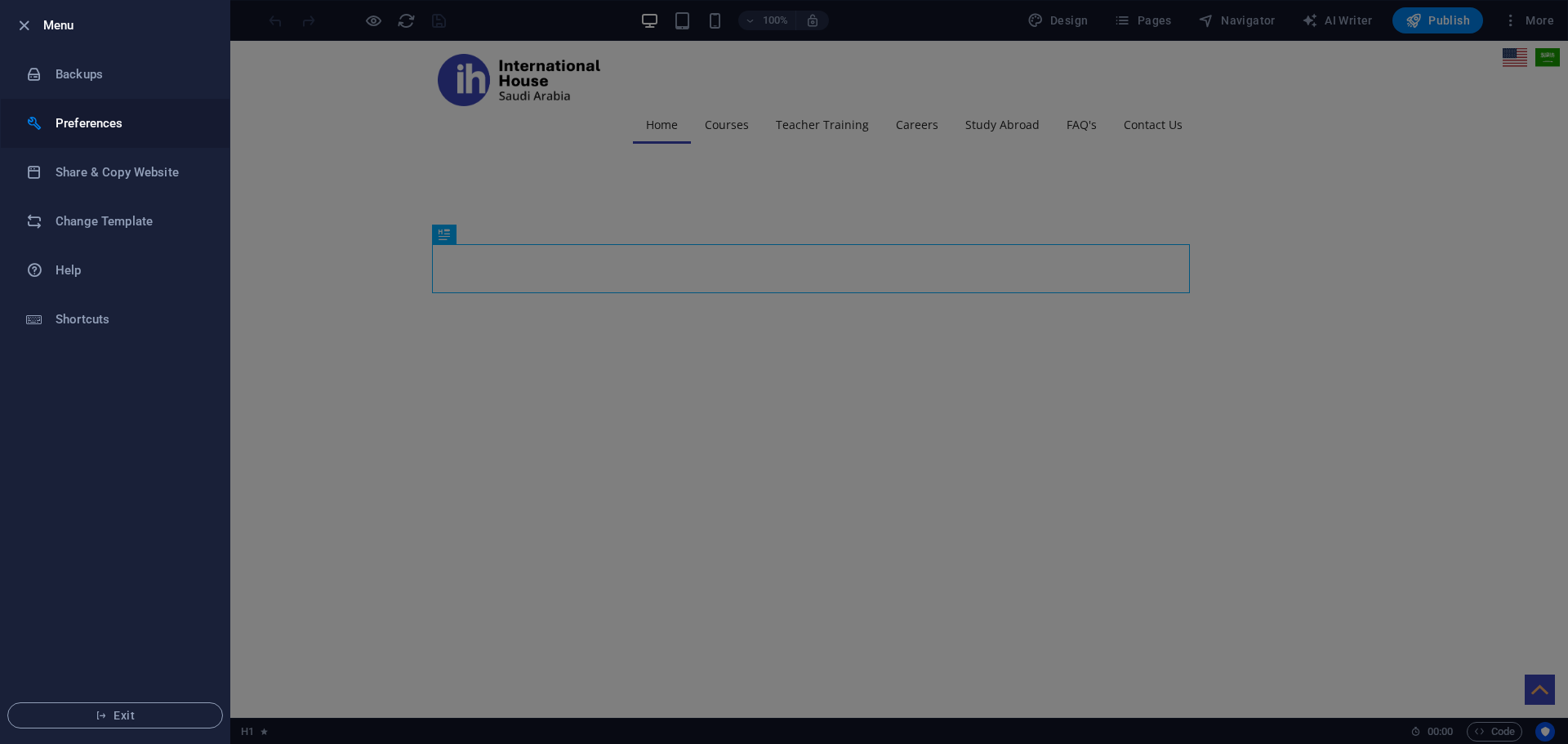
click at [83, 125] on h6 "Preferences" at bounding box center [131, 124] width 151 height 20
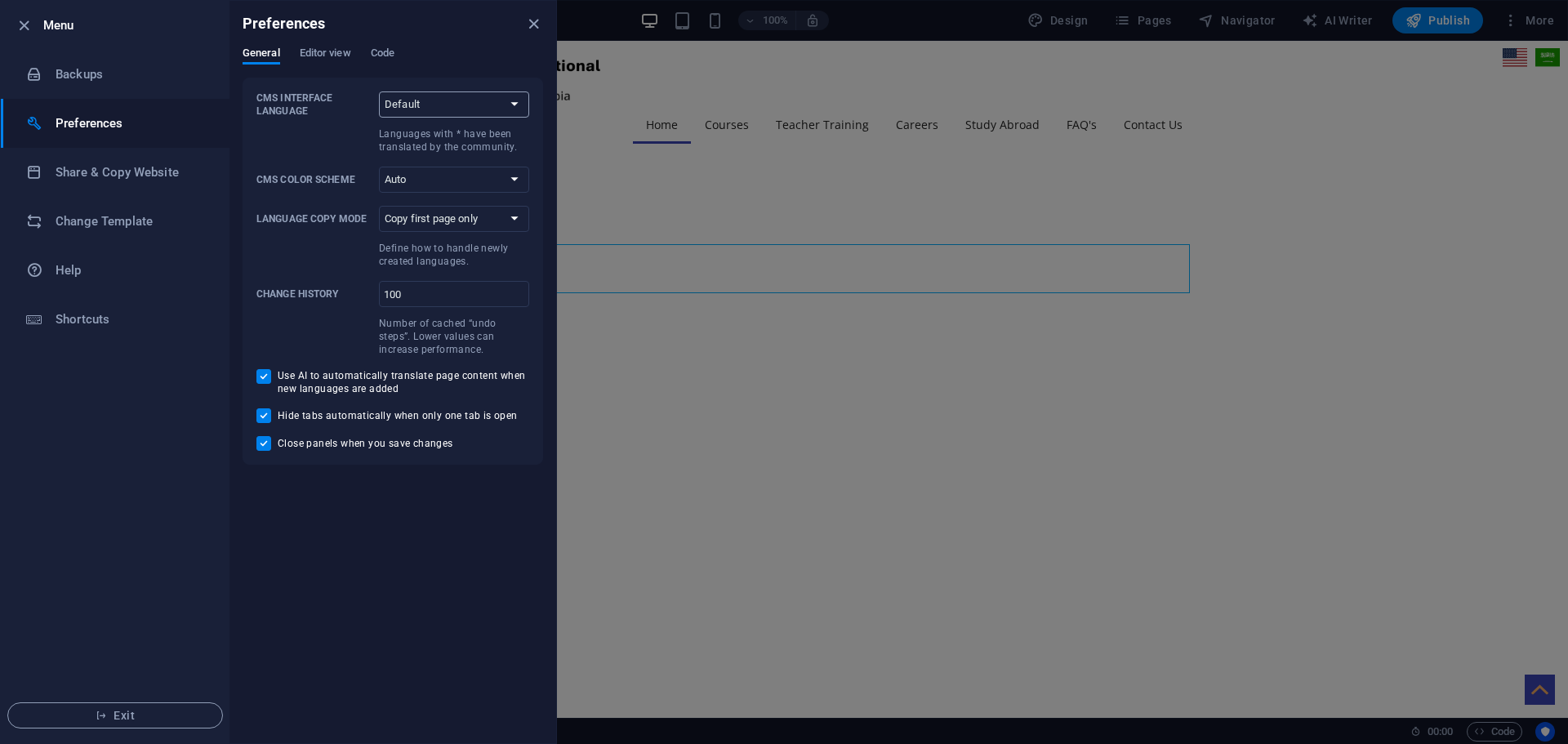
click at [470, 104] on select "Default Deutsch English Español Suomi* Français Magyar Italiano Nederlands Pols…" at bounding box center [453, 104] width 150 height 27
click at [308, 49] on span "Editor view" at bounding box center [325, 54] width 51 height 23
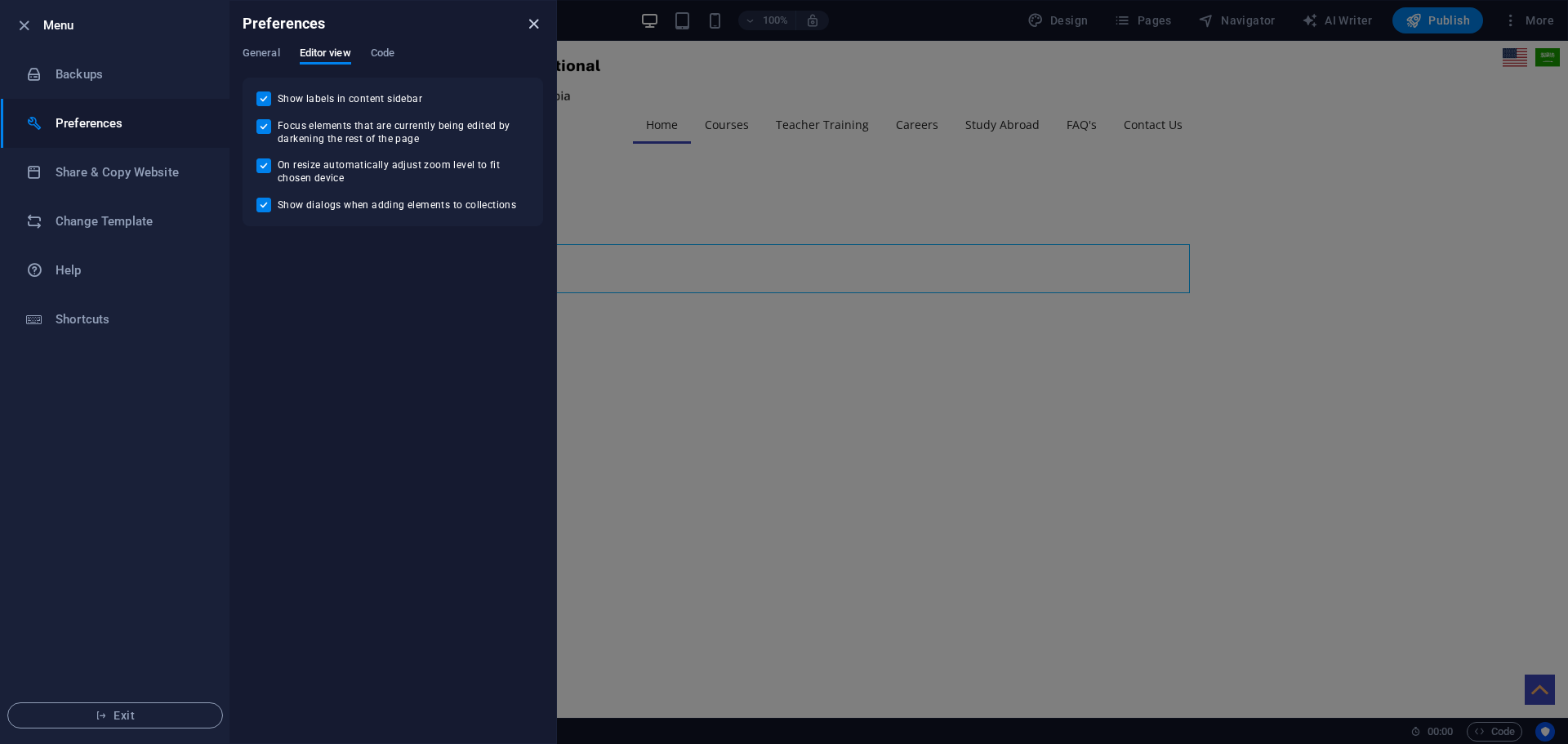
click at [530, 19] on icon "close" at bounding box center [533, 24] width 19 height 19
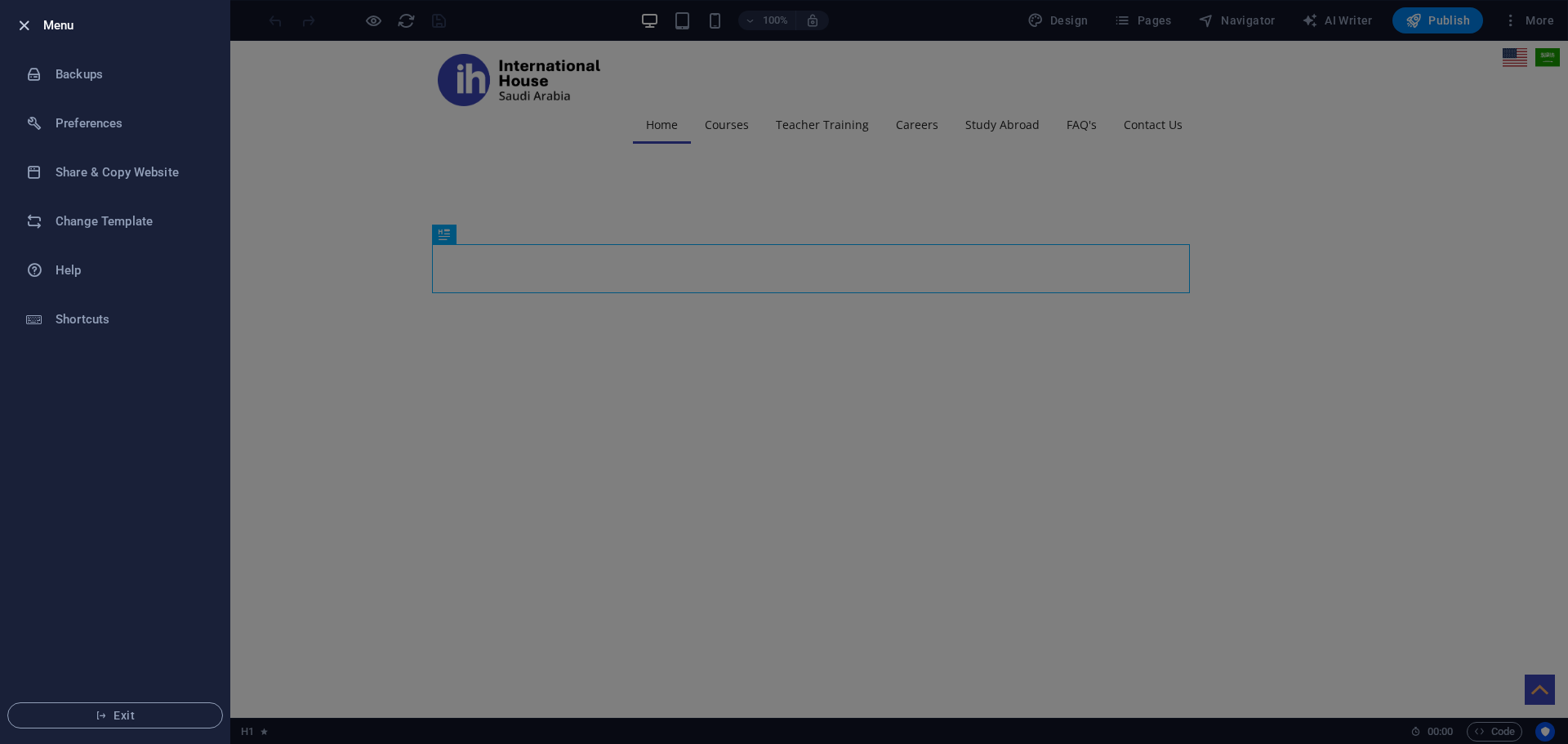
click at [18, 24] on icon "button" at bounding box center [24, 26] width 19 height 19
